Goal: Find specific page/section: Find specific page/section

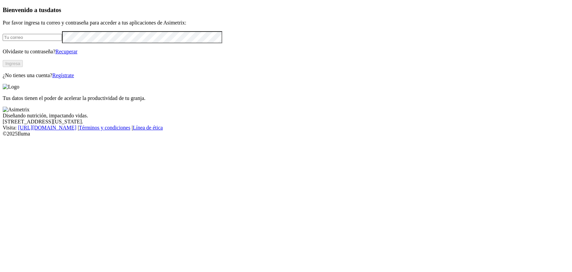
type input "[EMAIL_ADDRESS][PERSON_NAME][DOMAIN_NAME]"
click at [23, 67] on button "Ingresa" at bounding box center [13, 63] width 20 height 7
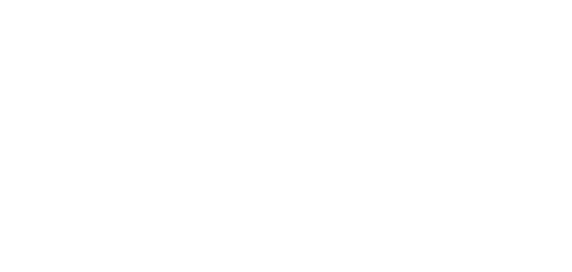
drag, startPoint x: 384, startPoint y: 103, endPoint x: 370, endPoint y: 96, distance: 15.9
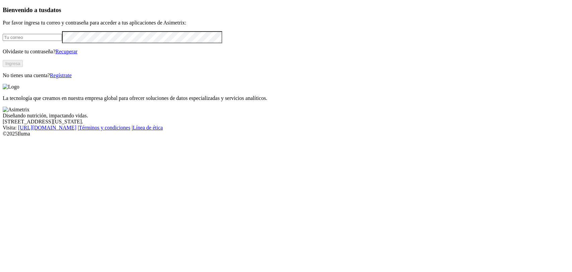
type input "[EMAIL_ADDRESS][PERSON_NAME][DOMAIN_NAME]"
click at [23, 67] on button "Ingresa" at bounding box center [13, 63] width 20 height 7
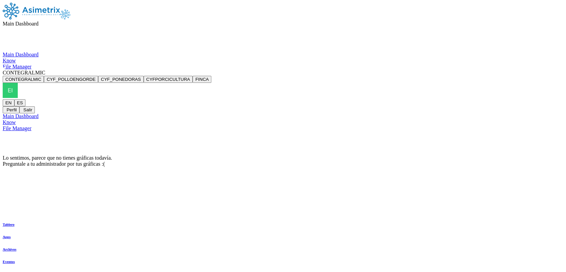
click at [45, 70] on span "CONTEGRALMIC" at bounding box center [24, 73] width 43 height 6
click at [98, 76] on button "CYF_POLLOENGORDE" at bounding box center [71, 79] width 54 height 7
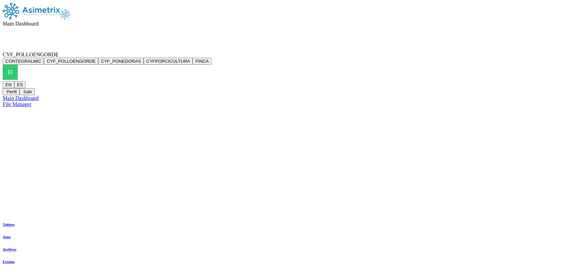
click at [496, 52] on div "CYF_POLLOENGORDE CONTEGRALMIC CYF_POLLOENGORDE CYF_PONEDORAS CYFPORCICULTURA FI…" at bounding box center [283, 74] width 561 height 44
click at [59, 52] on span "CYF_POLLOENGORDE" at bounding box center [31, 55] width 56 height 6
click at [193, 65] on button "CYFPORCICULTURA" at bounding box center [168, 61] width 49 height 7
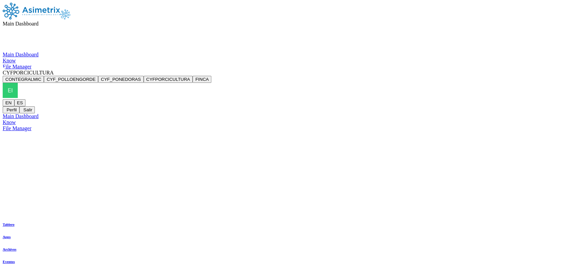
click at [39, 21] on span "Main Dashboard" at bounding box center [21, 24] width 36 height 6
click at [54, 70] on span "CYFPORCICULTURA" at bounding box center [28, 73] width 51 height 6
click at [193, 76] on button "CYFPORCICULTURA" at bounding box center [168, 79] width 49 height 7
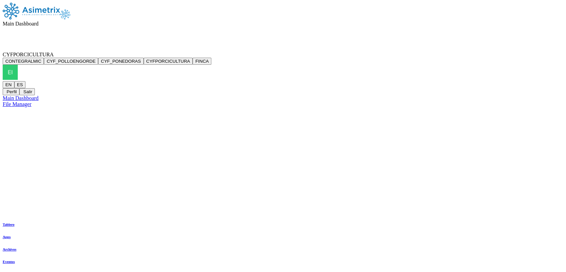
click at [39, 21] on span "Main Dashboard" at bounding box center [21, 24] width 36 height 6
click at [502, 52] on div "CONTEGRALMIC CONTEGRALMIC CYF_POLLOENGORDE CYF_PONEDORAS CYFPORCICULTURA FINCA …" at bounding box center [283, 74] width 561 height 44
click at [45, 52] on span "CONTEGRALMIC" at bounding box center [24, 55] width 43 height 6
click at [193, 65] on button "CYFPORCICULTURA" at bounding box center [168, 61] width 49 height 7
click at [54, 52] on span "CYFPORCICULTURA" at bounding box center [28, 55] width 51 height 6
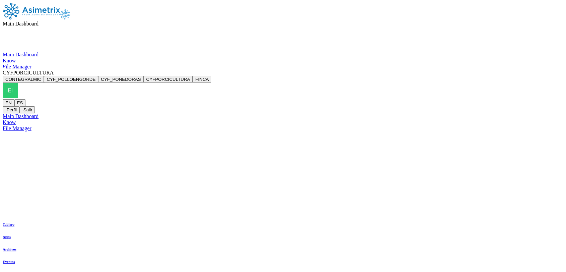
click at [193, 76] on button "CYFPORCICULTURA" at bounding box center [168, 79] width 49 height 7
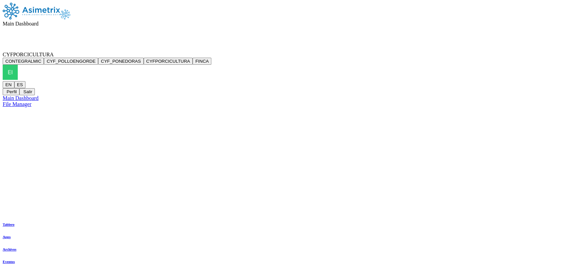
click at [39, 21] on span "Main Dashboard" at bounding box center [21, 24] width 36 height 6
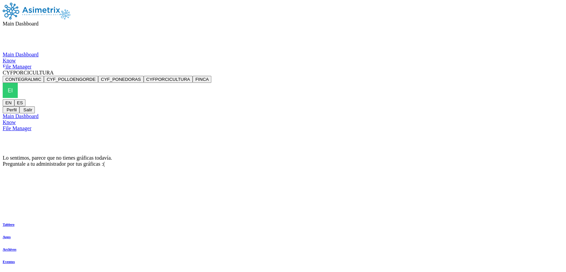
click at [284, 58] on div at bounding box center [283, 58] width 561 height 0
click at [273, 155] on div "Lo sentimos, parece que no tienes gráficas todavía. Preguntale a tu administrad…" at bounding box center [283, 161] width 561 height 12
drag, startPoint x: 304, startPoint y: 83, endPoint x: 338, endPoint y: 75, distance: 34.9
click at [305, 155] on div "Lo sentimos, parece que no tienes gráficas todavía. Preguntale a tu administrad…" at bounding box center [283, 161] width 561 height 12
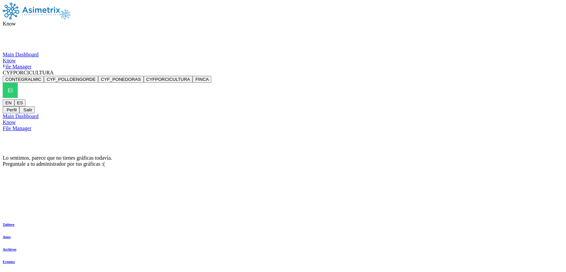
click at [371, 155] on div "Lo sentimos, parece que no tienes gráficas todavía. Preguntale a tu administrad…" at bounding box center [283, 161] width 561 height 12
click at [54, 70] on span "CYFPORCICULTURA" at bounding box center [28, 73] width 51 height 6
click at [193, 76] on button "CYFPORCICULTURA" at bounding box center [168, 79] width 49 height 7
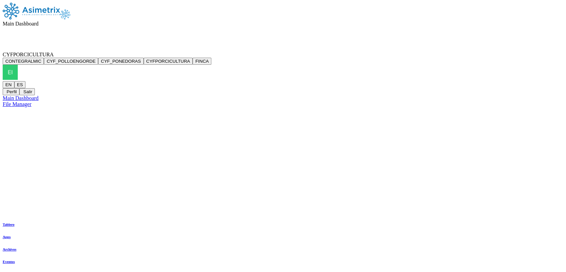
click at [39, 21] on span "Main Dashboard" at bounding box center [21, 24] width 36 height 6
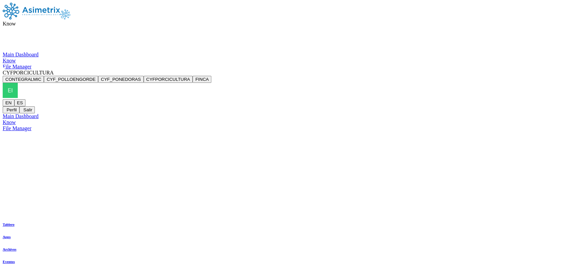
click at [221, 70] on div "Main Dashboard Know File Manager" at bounding box center [283, 61] width 561 height 18
